Goal: Task Accomplishment & Management: Use online tool/utility

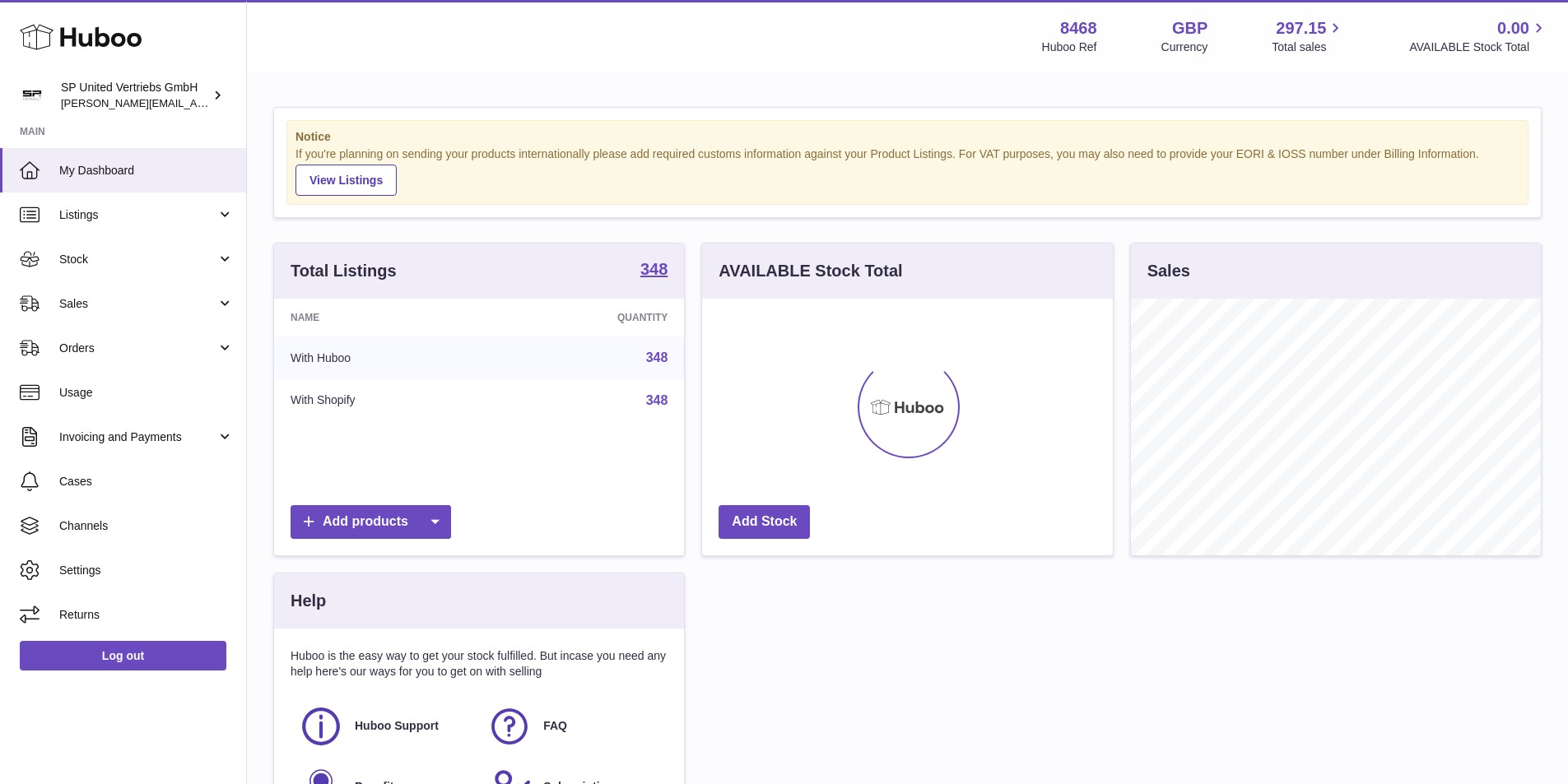
scroll to position [257, 411]
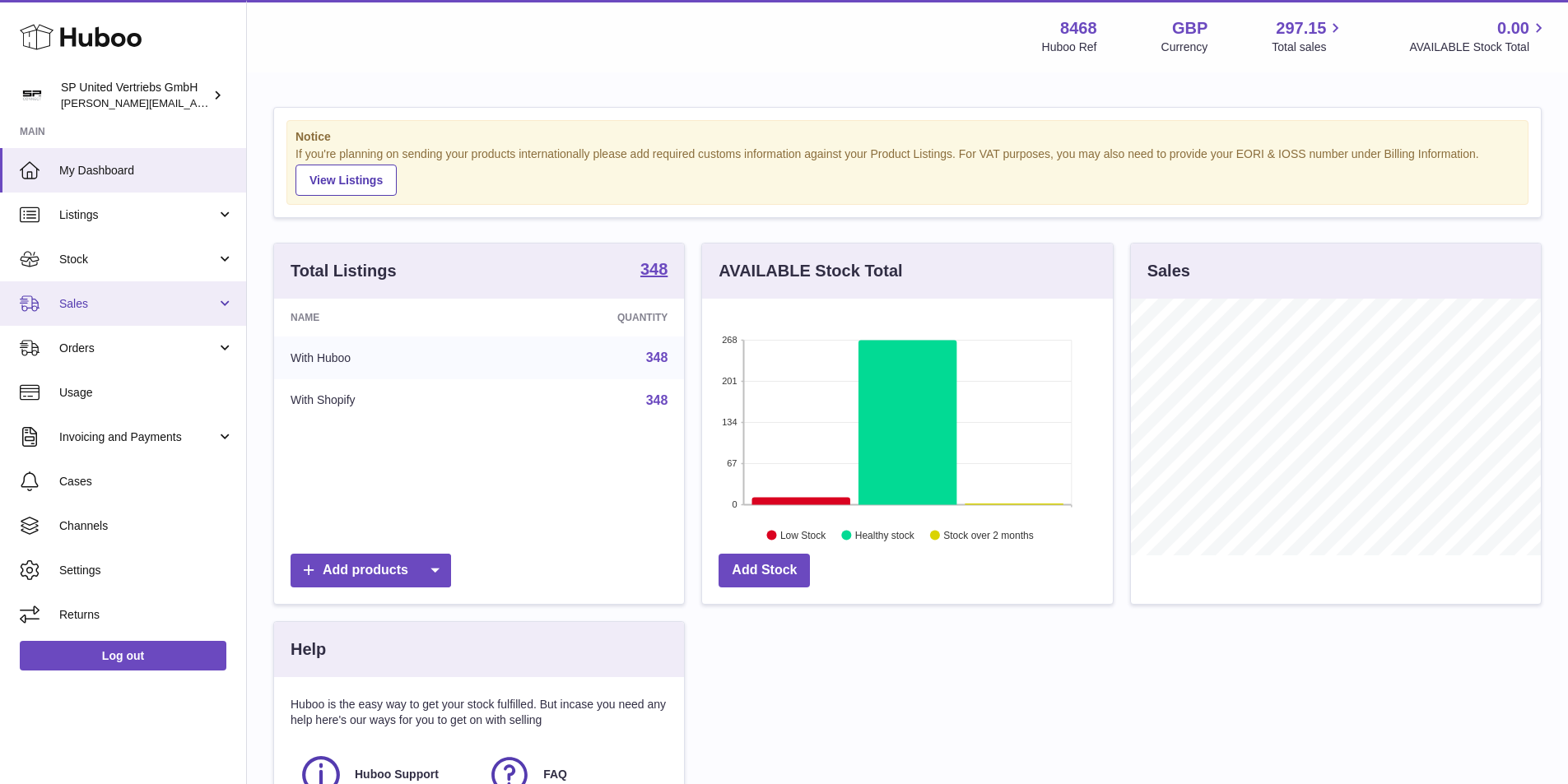
click at [95, 297] on span "Sales" at bounding box center [138, 304] width 157 height 16
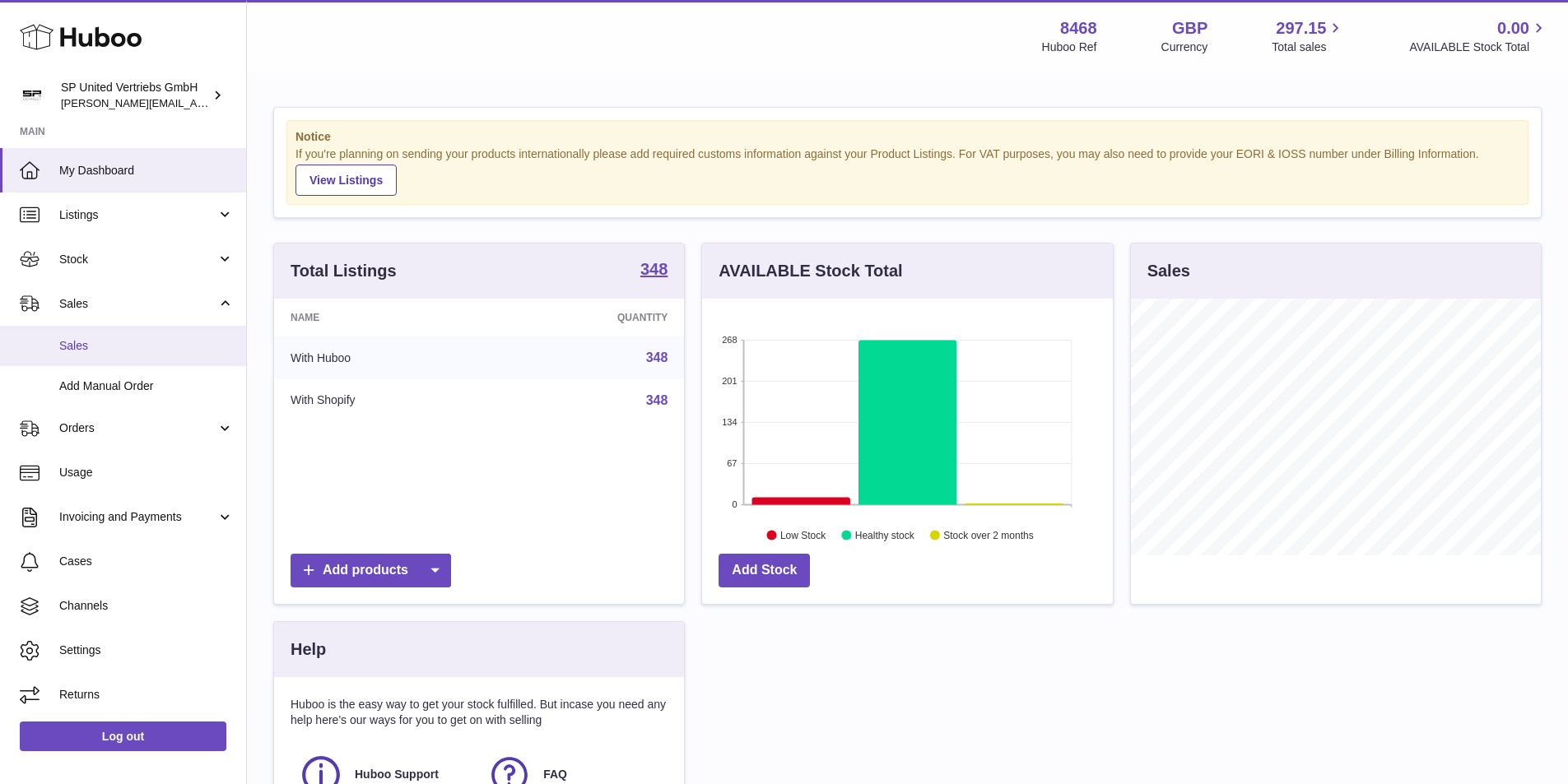
click at [127, 336] on link "Sales" at bounding box center [123, 346] width 246 height 41
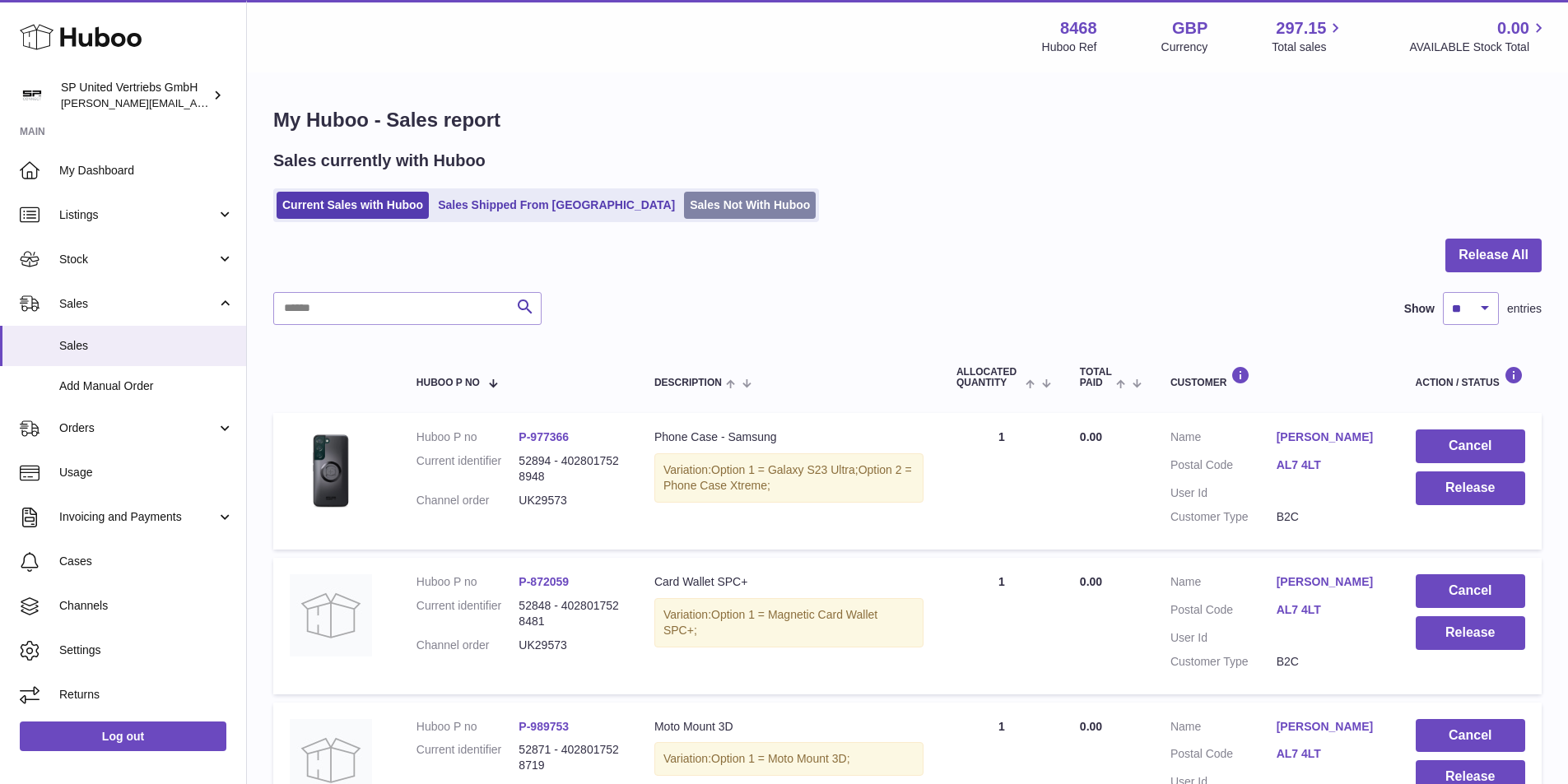
click at [684, 210] on link "Sales Not With Huboo" at bounding box center [749, 205] width 132 height 27
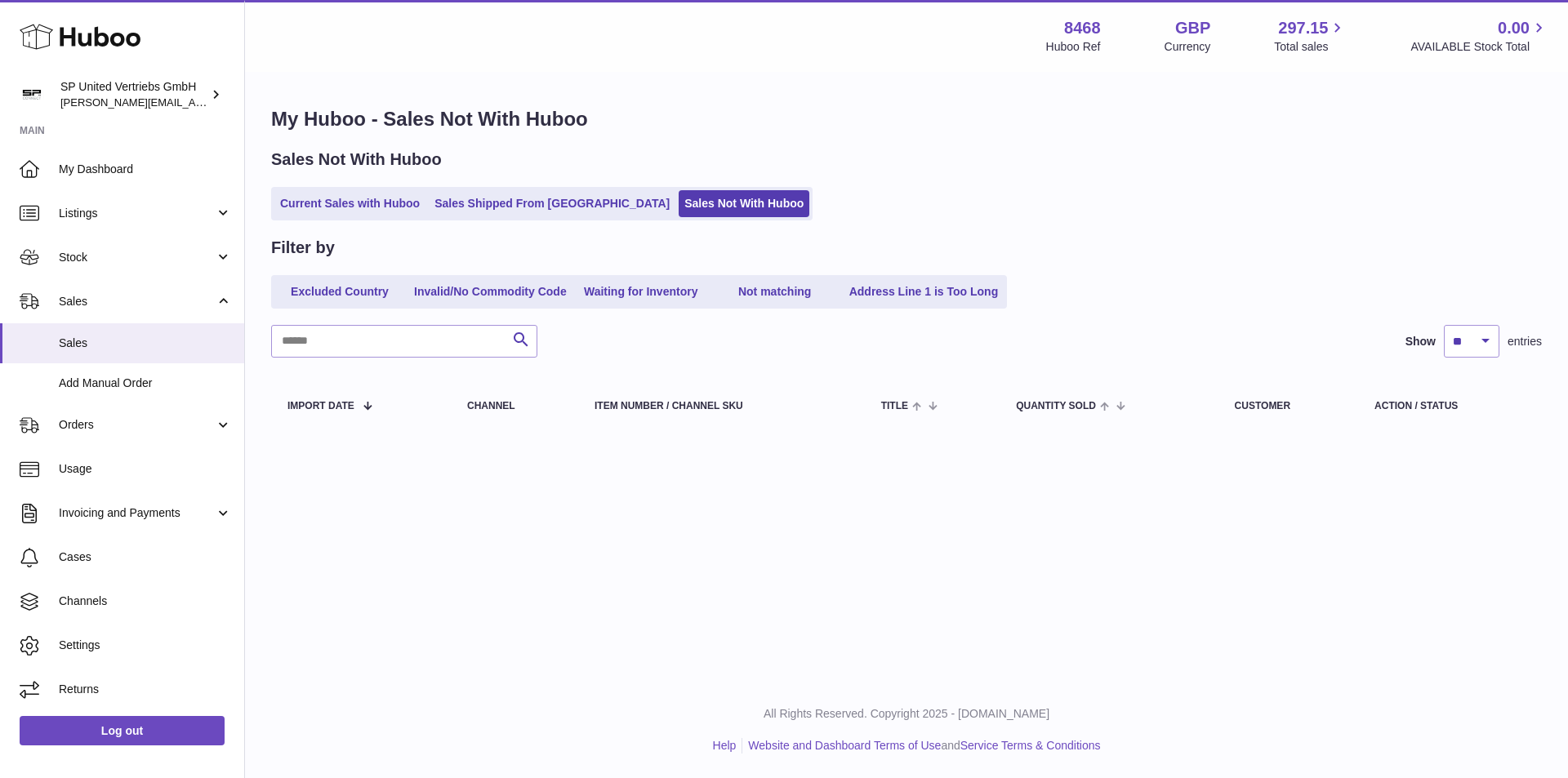
click at [370, 201] on link "Current Sales with Huboo" at bounding box center [350, 203] width 151 height 27
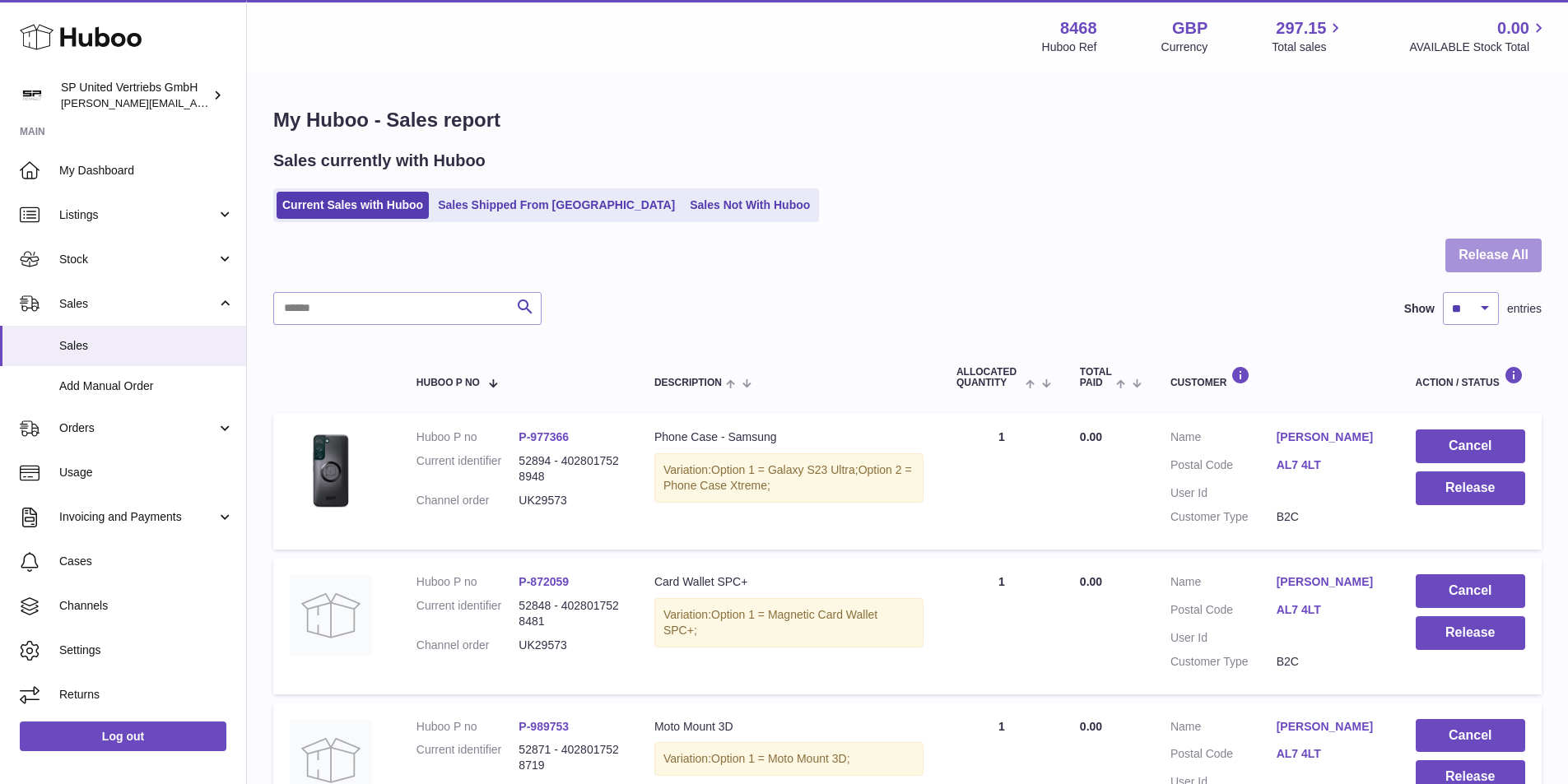
click at [1474, 260] on button "Release All" at bounding box center [1493, 255] width 96 height 34
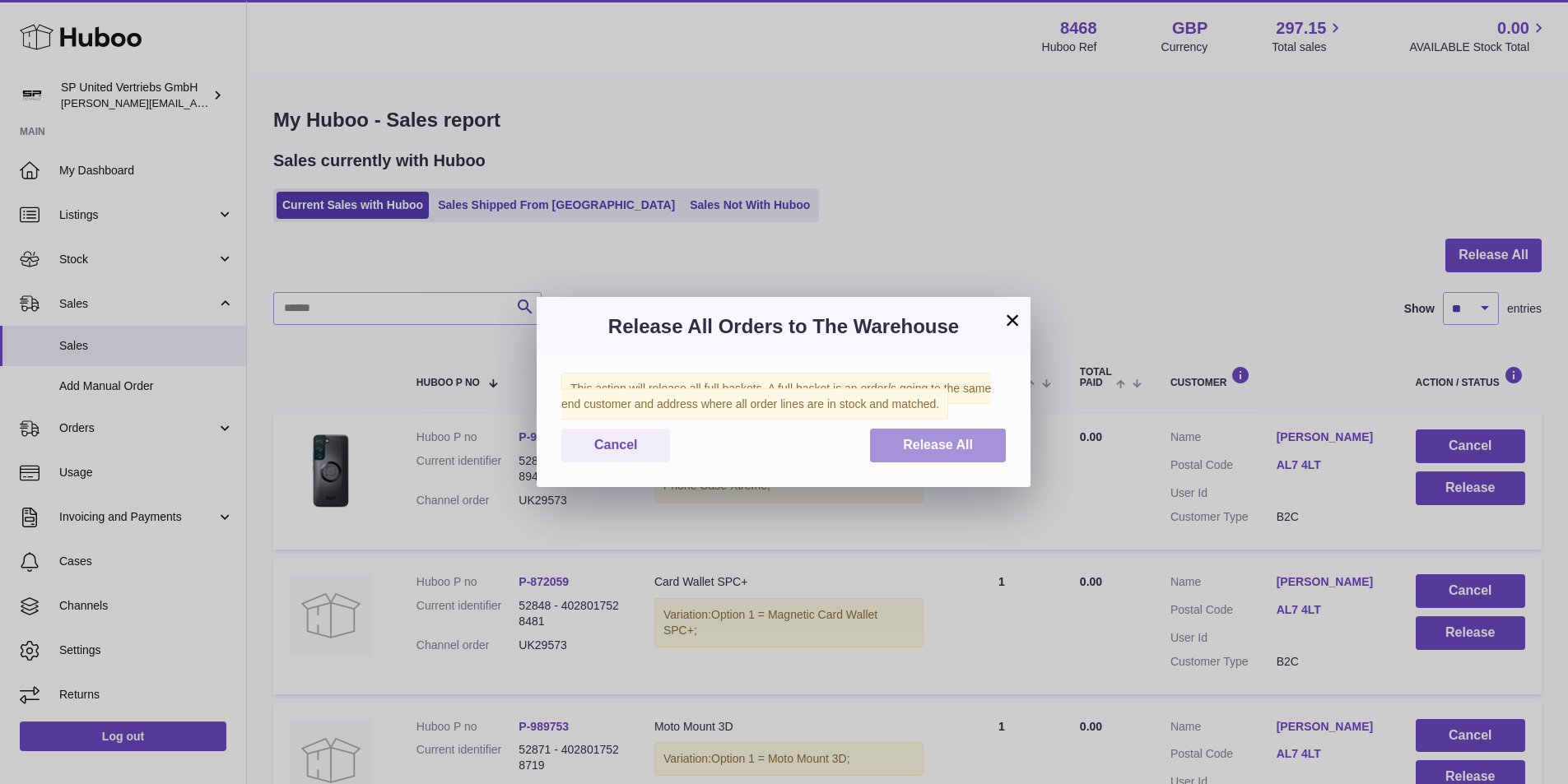
click at [908, 456] on button "Release All" at bounding box center [938, 445] width 136 height 34
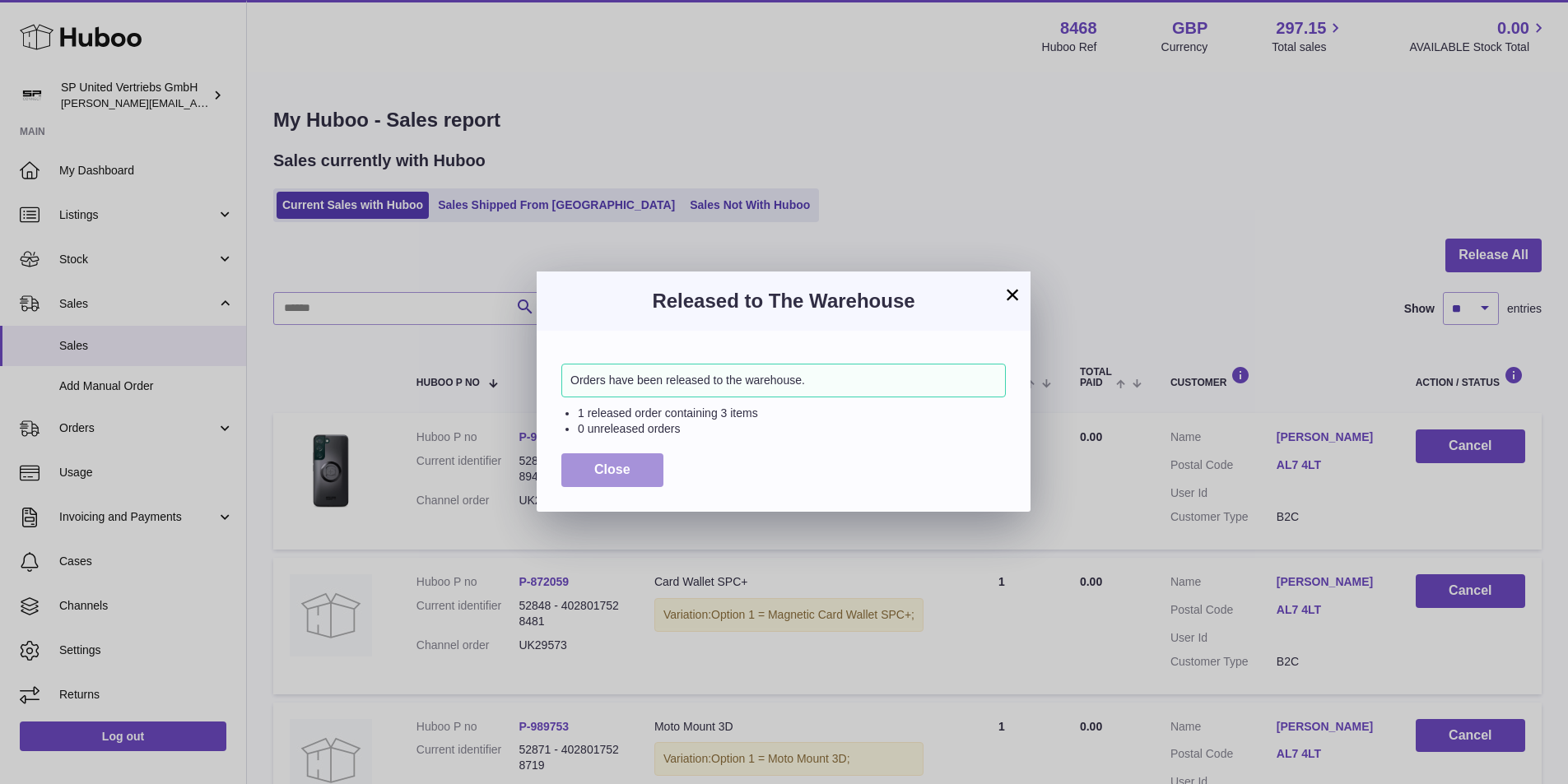
click at [602, 462] on span "Close" at bounding box center [612, 469] width 36 height 14
